Goal: Transaction & Acquisition: Purchase product/service

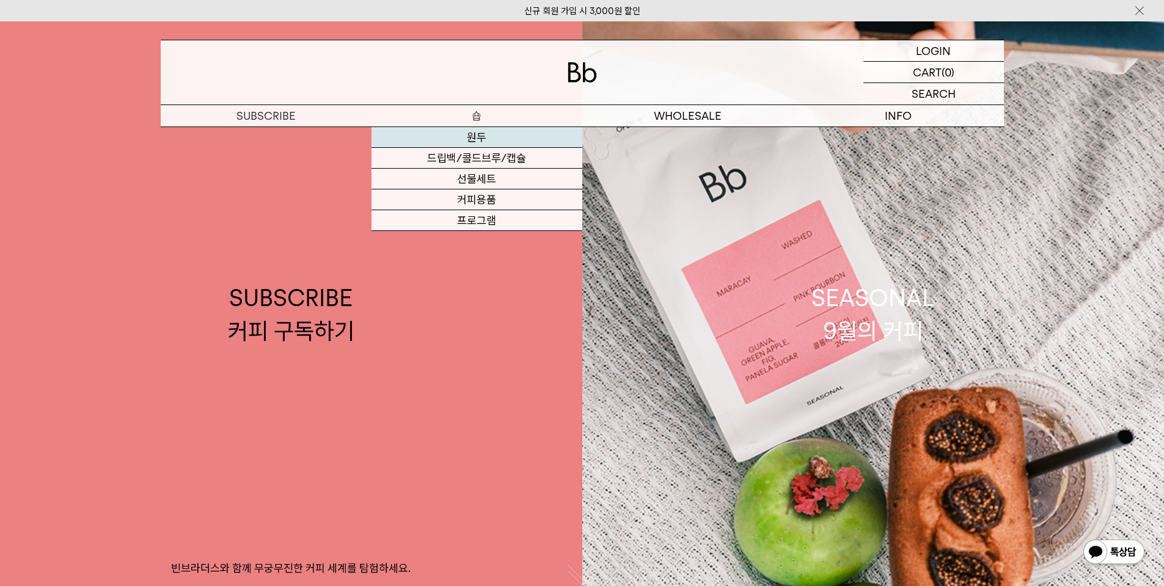
click at [438, 142] on link "원두" at bounding box center [476, 137] width 211 height 21
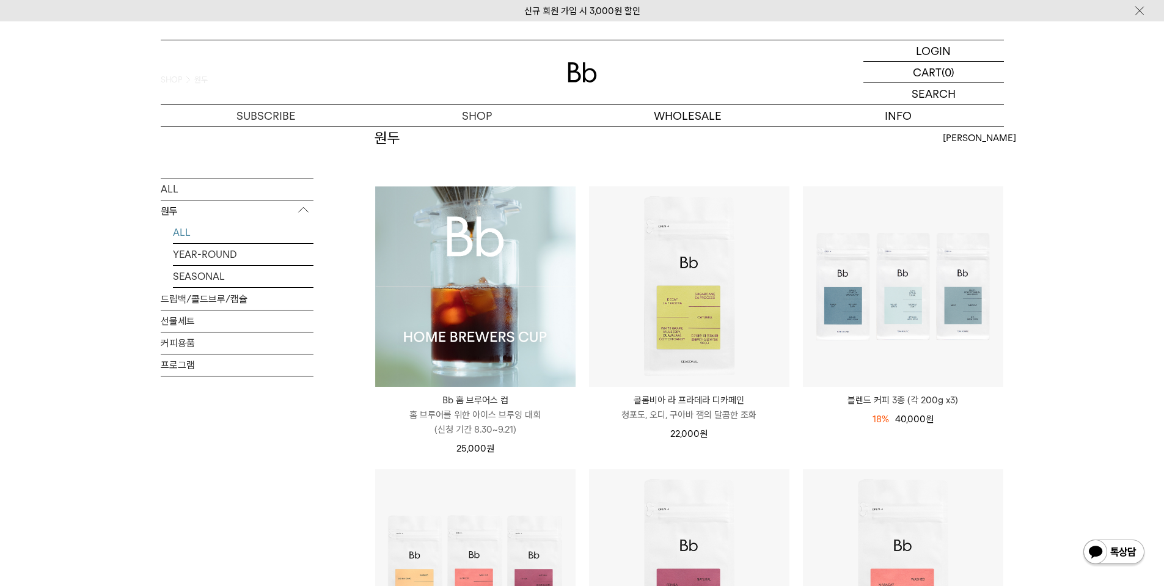
scroll to position [61, 0]
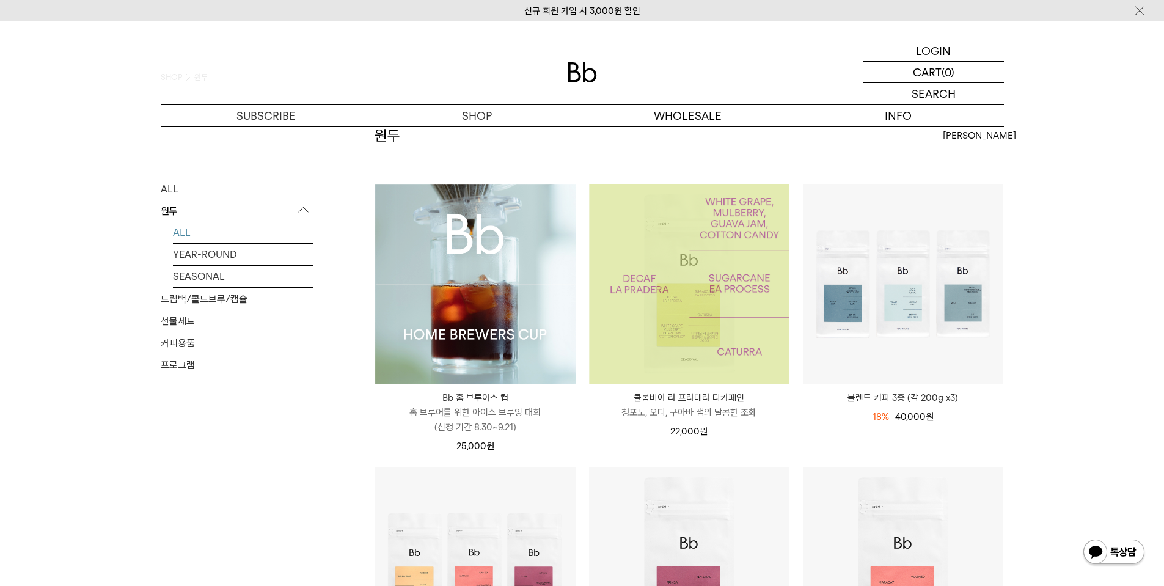
click at [650, 257] on img at bounding box center [689, 284] width 200 height 200
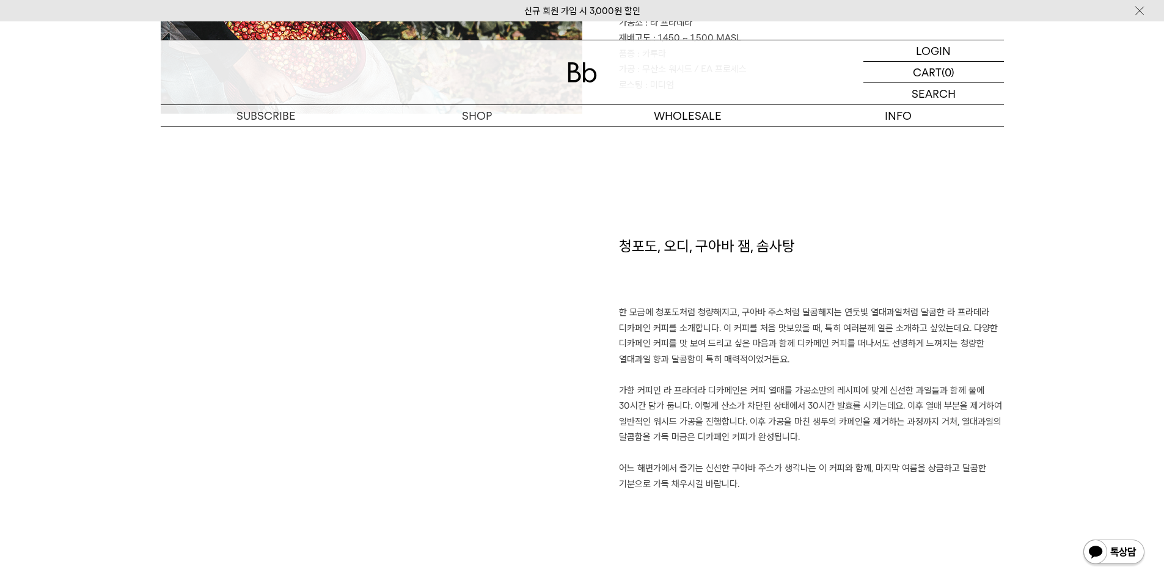
scroll to position [733, 0]
